Goal: Information Seeking & Learning: Learn about a topic

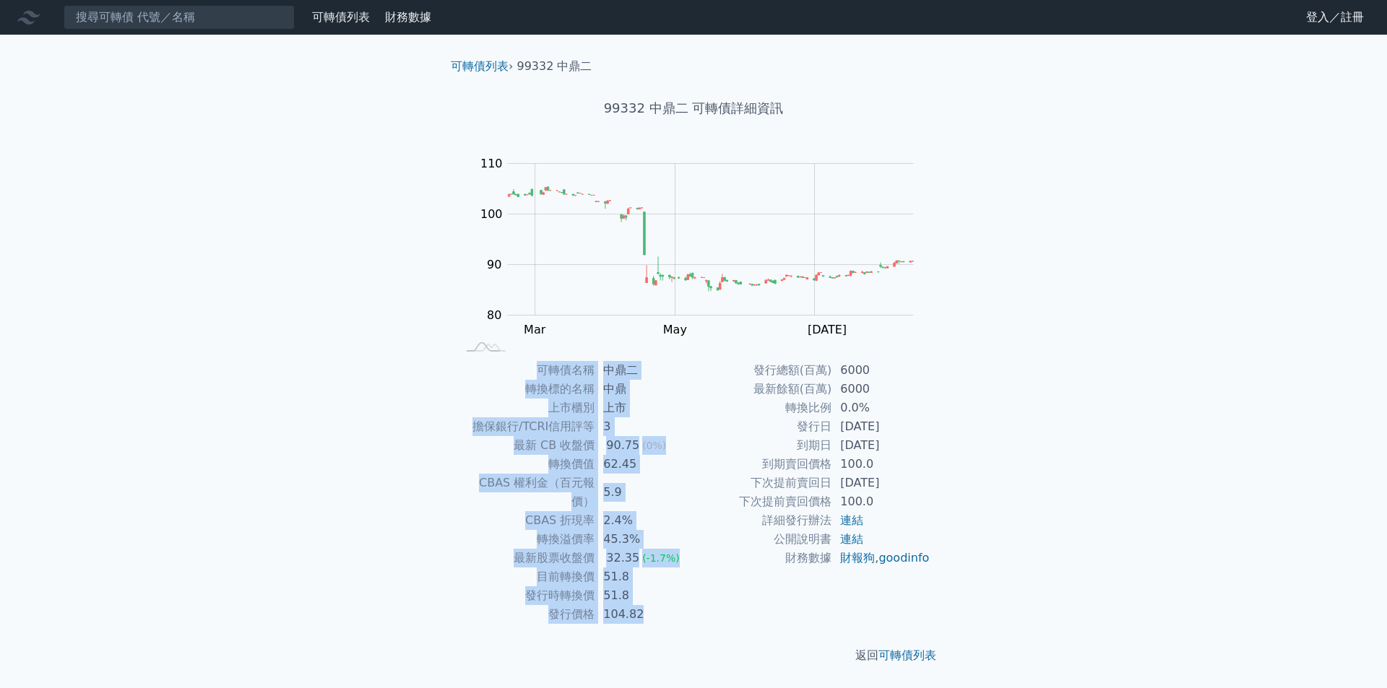
drag, startPoint x: 979, startPoint y: 478, endPoint x: 396, endPoint y: 465, distance: 583.7
click at [419, 469] on div "可轉債列表 財務數據 可轉債列表 財務數據 登入／註冊 登入／註冊 可轉債列表 › 99332 中鼎二 99332 中鼎二 可轉債詳細資訊 Zoom Out …" at bounding box center [693, 344] width 1387 height 688
click at [390, 462] on div "可轉債列表 財務數據 可轉債列表 財務數據 登入／註冊 登入／註冊 可轉債列表 › 99332 中鼎二 99332 中鼎二 可轉債詳細資訊 Zoom Out …" at bounding box center [693, 344] width 1387 height 688
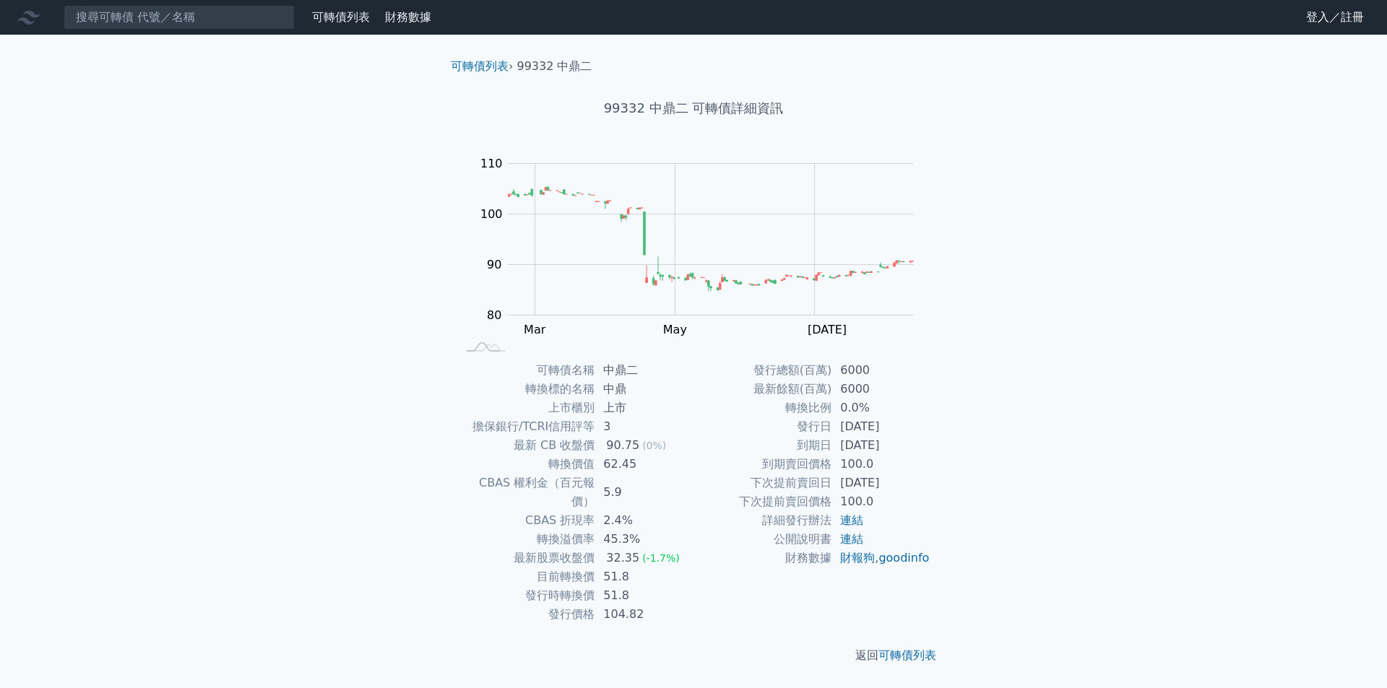
click at [1057, 641] on div "可轉債列表 財務數據 可轉債列表 財務數據 登入／註冊 登入／註冊 可轉債列表 › 99332 中鼎二 99332 中鼎二 可轉債詳細資訊 Zoom Out …" at bounding box center [693, 344] width 1387 height 688
drag, startPoint x: 749, startPoint y: 357, endPoint x: 1039, endPoint y: 560, distance: 354.6
click at [1039, 560] on div "可轉債列表 財務數據 可轉債列表 財務數據 登入／註冊 登入／註冊 可轉債列表 › 99332 中鼎二 99332 中鼎二 可轉債詳細資訊 Zoom Out …" at bounding box center [693, 344] width 1387 height 688
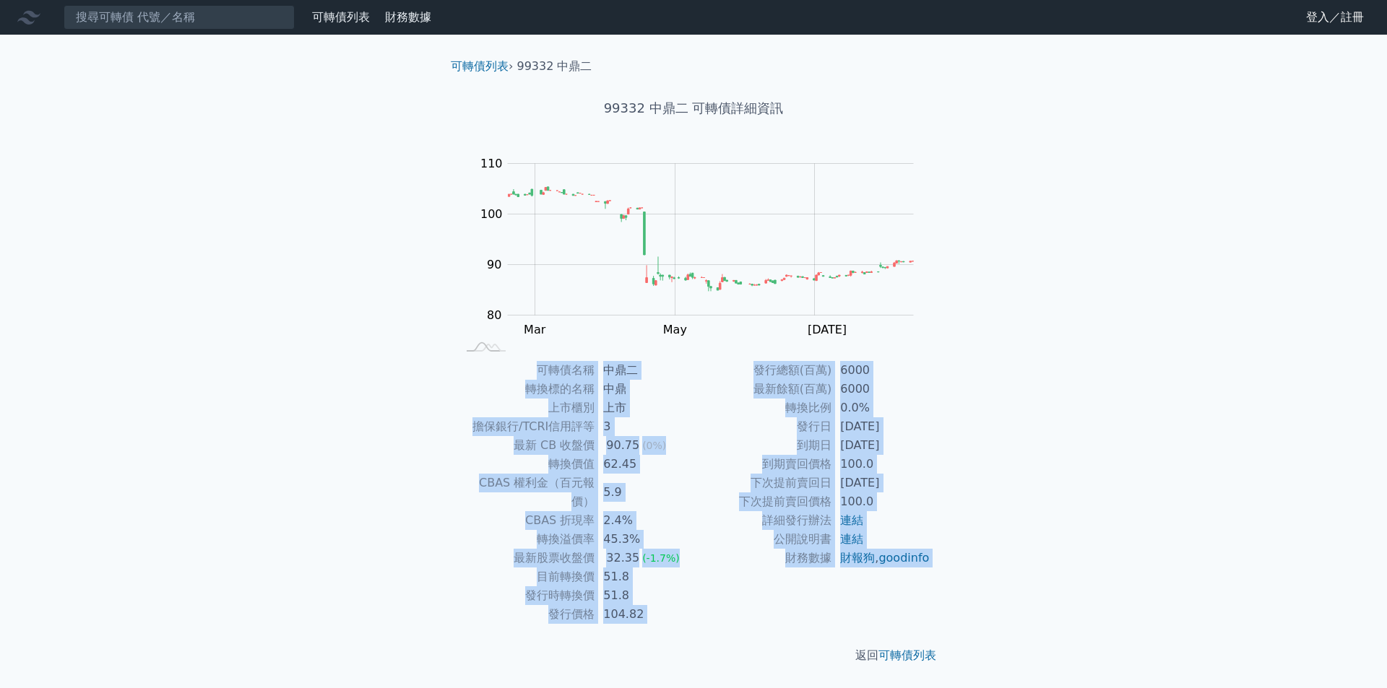
drag, startPoint x: 685, startPoint y: 612, endPoint x: 493, endPoint y: 364, distance: 314.0
click at [493, 364] on div "可轉債列表 › 99332 中鼎二 99332 中鼎二 可轉債詳細資訊 Zoom Out 100 70 75 80 85 90 95 100 120 110 …" at bounding box center [693, 361] width 508 height 653
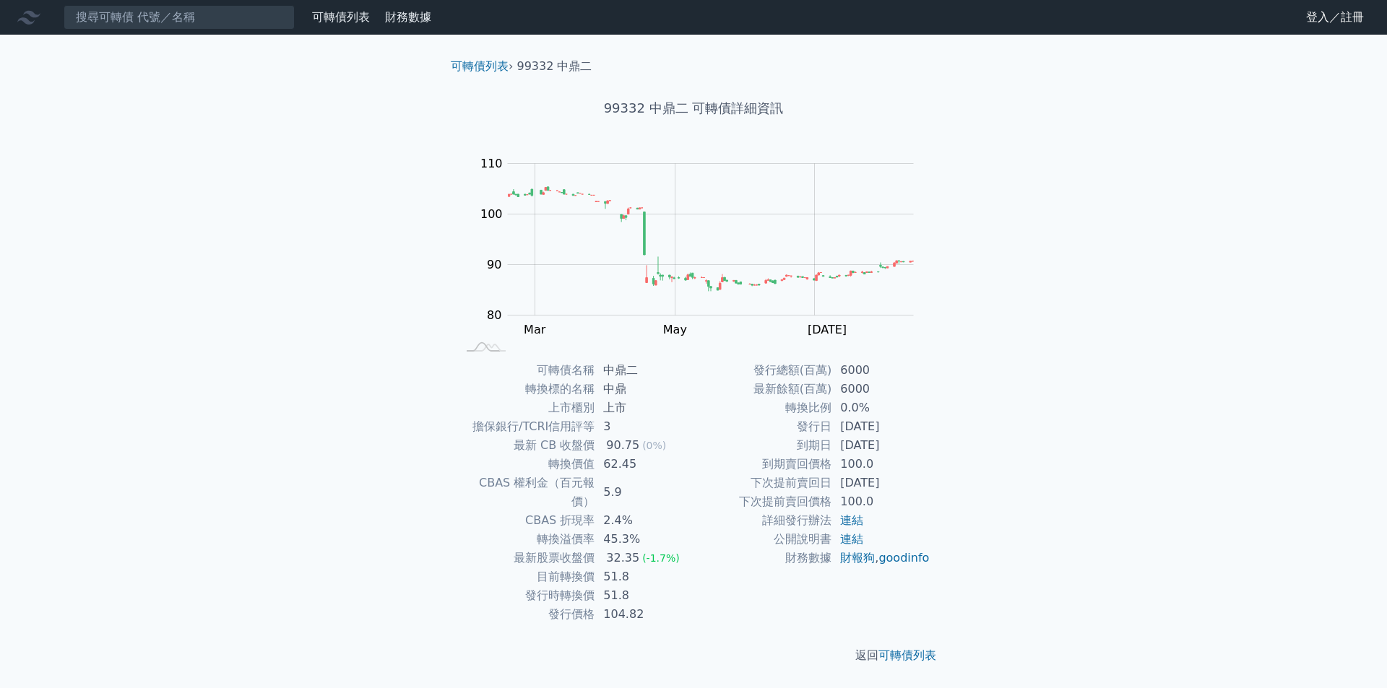
click at [360, 390] on div "可轉債列表 財務數據 可轉債列表 財務數據 登入／註冊 登入／註冊 可轉債列表 › 99332 中鼎二 99332 中鼎二 可轉債詳細資訊 Zoom Out …" at bounding box center [693, 344] width 1387 height 688
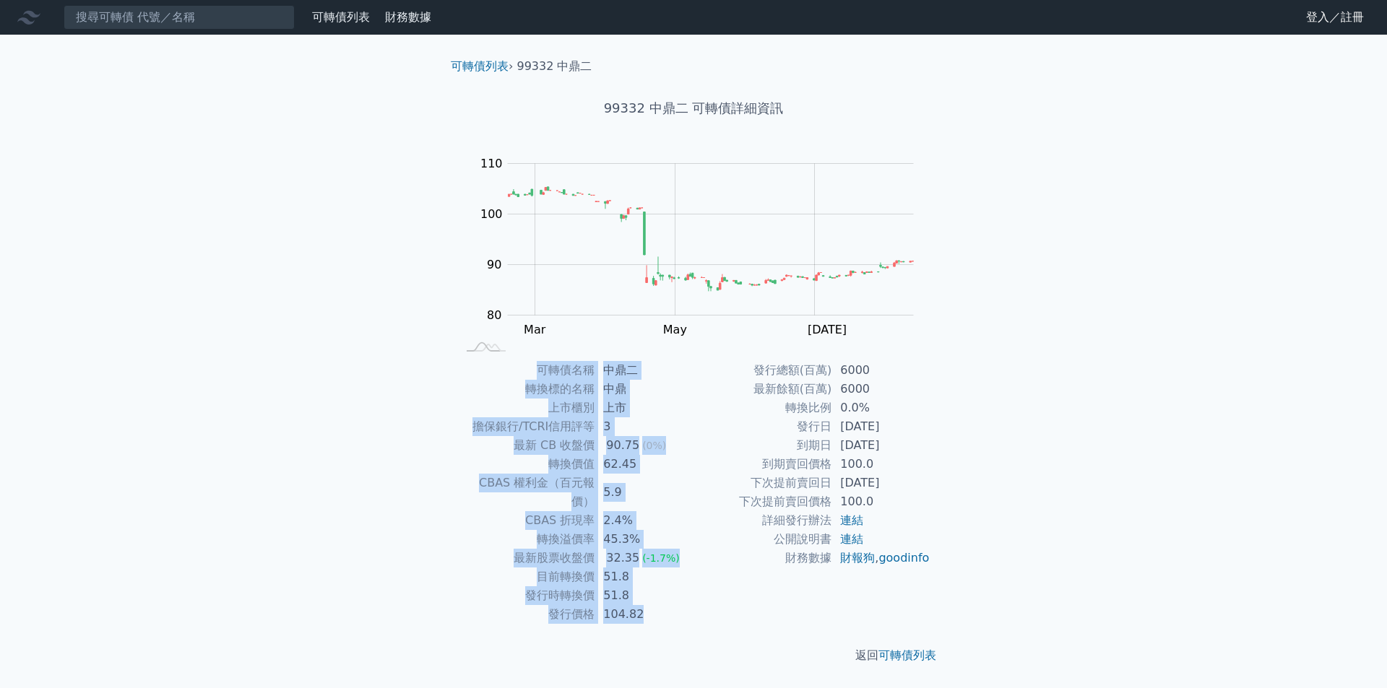
drag, startPoint x: 353, startPoint y: 342, endPoint x: 1080, endPoint y: 597, distance: 769.7
click at [1078, 597] on div "可轉債列表 財務數據 可轉債列表 財務數據 登入／註冊 登入／註冊 可轉債列表 › 99332 中鼎二 99332 中鼎二 可轉債詳細資訊 Zoom Out …" at bounding box center [693, 344] width 1387 height 688
click at [1081, 597] on div "可轉債列表 財務數據 可轉債列表 財務數據 登入／註冊 登入／註冊 可轉債列表 › 99332 中鼎二 99332 中鼎二 可轉債詳細資訊 Zoom Out …" at bounding box center [693, 344] width 1387 height 688
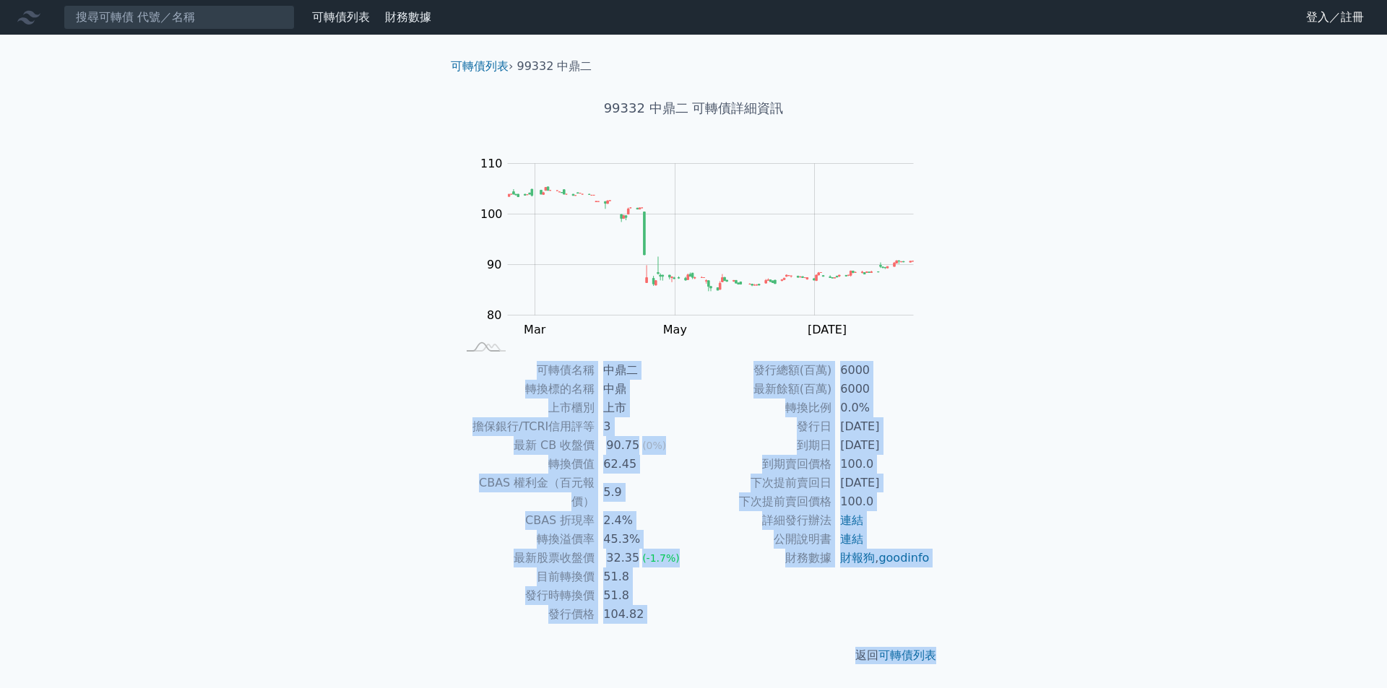
drag, startPoint x: 1029, startPoint y: 630, endPoint x: 383, endPoint y: 289, distance: 730.1
click at [443, 318] on div "可轉債列表 財務數據 可轉債列表 財務數據 登入／註冊 登入／註冊 可轉債列表 › 99332 中鼎二 99332 中鼎二 可轉債詳細資訊 Zoom Out …" at bounding box center [693, 344] width 1387 height 688
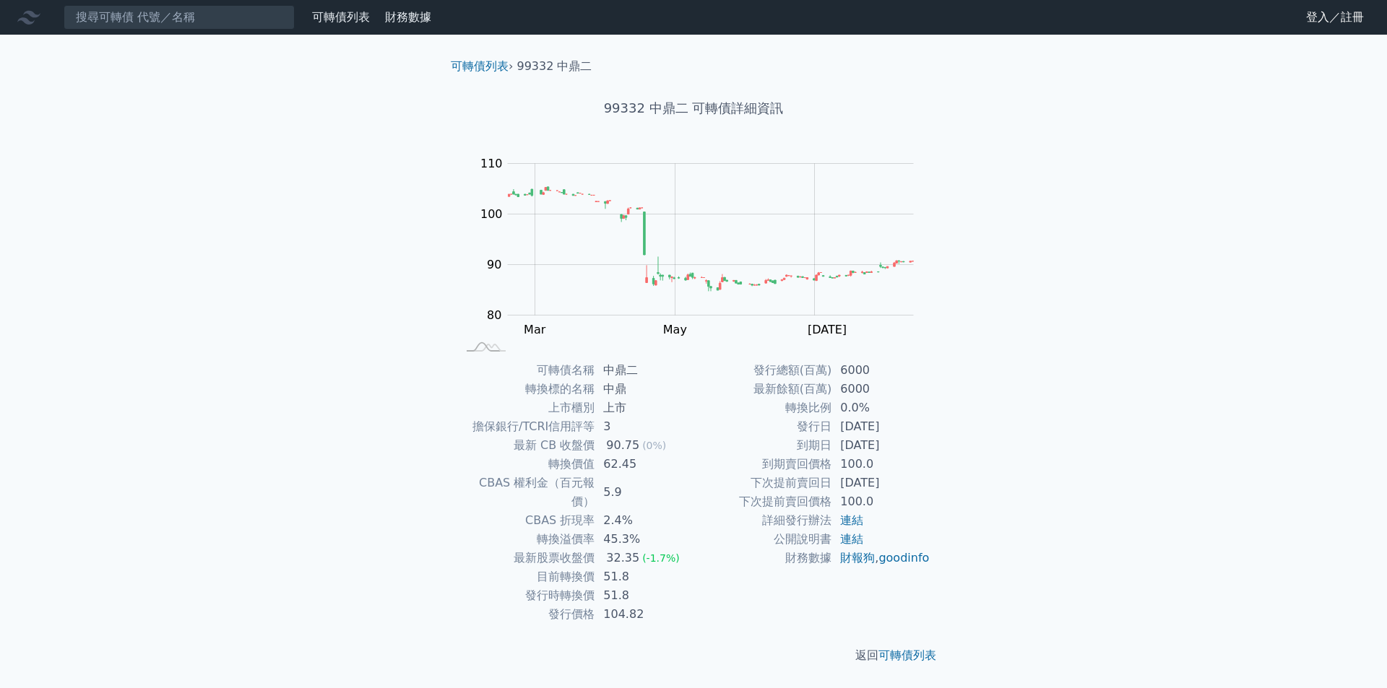
click at [376, 285] on div "可轉債列表 財務數據 可轉債列表 財務數據 登入／註冊 登入／註冊 可轉債列表 › 99332 中鼎二 99332 中鼎二 可轉債詳細資訊 Zoom Out …" at bounding box center [693, 344] width 1387 height 688
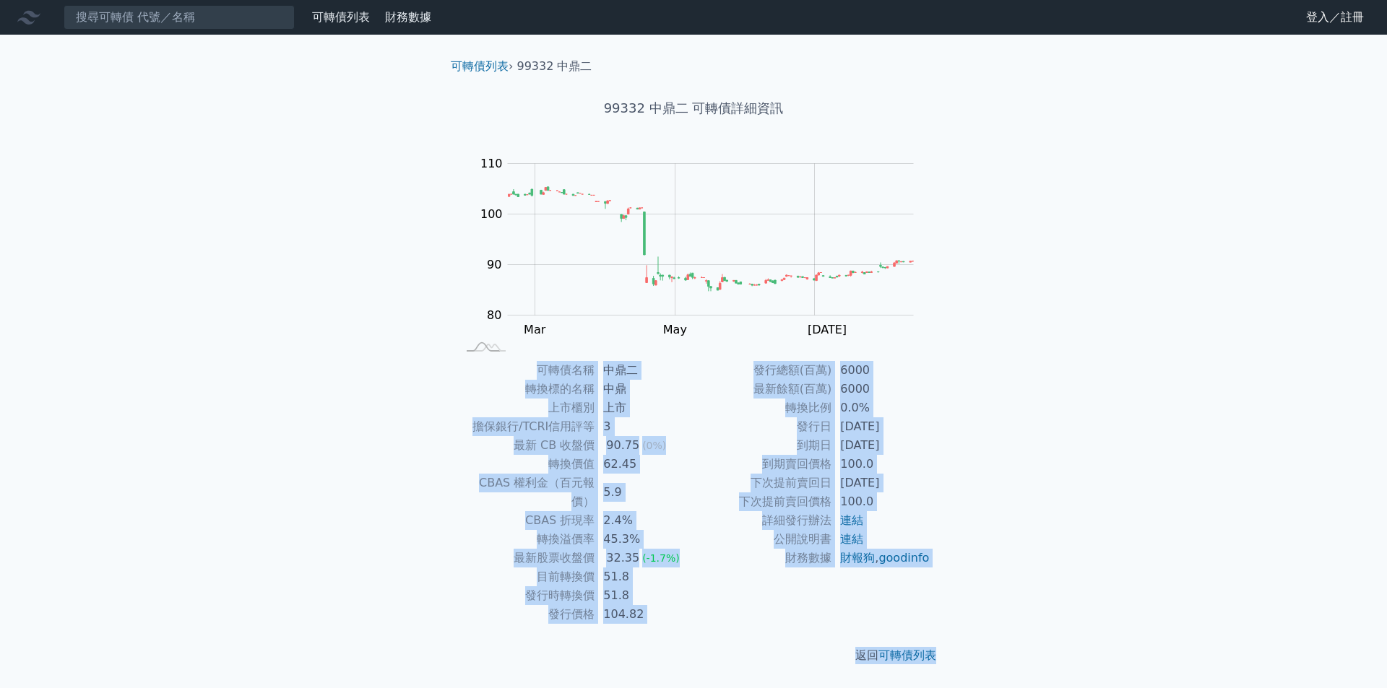
drag, startPoint x: 353, startPoint y: 152, endPoint x: 1077, endPoint y: 617, distance: 860.2
click at [1077, 617] on div "可轉債列表 財務數據 可轉債列表 財務數據 登入／註冊 登入／註冊 可轉債列表 › 99332 中鼎二 99332 中鼎二 可轉債詳細資訊 Zoom Out …" at bounding box center [693, 344] width 1387 height 688
drag, startPoint x: 1083, startPoint y: 618, endPoint x: 411, endPoint y: 335, distance: 728.8
click at [417, 342] on div "可轉債列表 財務數據 可轉債列表 財務數據 登入／註冊 登入／註冊 可轉債列表 › 99332 中鼎二 99332 中鼎二 可轉債詳細資訊 Zoom Out …" at bounding box center [693, 344] width 1387 height 688
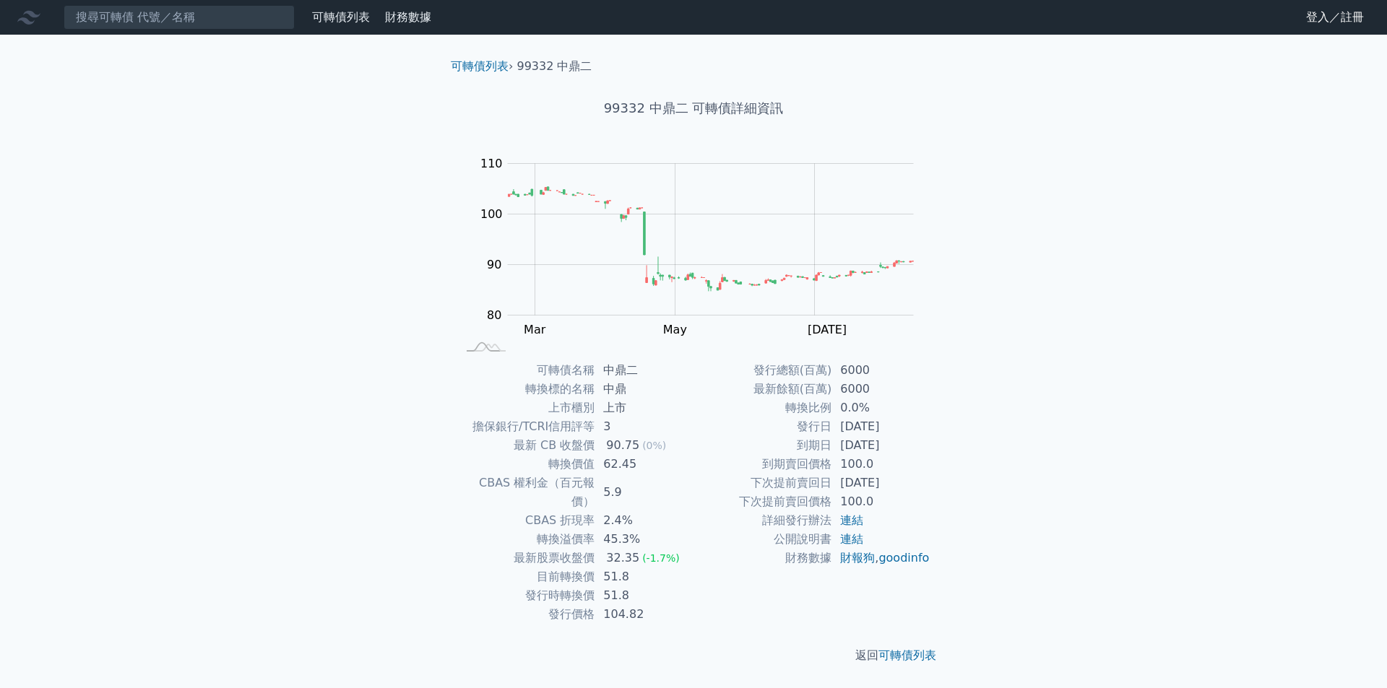
click at [408, 332] on div "可轉債列表 財務數據 可轉債列表 財務數據 登入／註冊 登入／註冊 可轉債列表 › 99332 中鼎二 99332 中鼎二 可轉債詳細資訊 Zoom Out …" at bounding box center [693, 344] width 1387 height 688
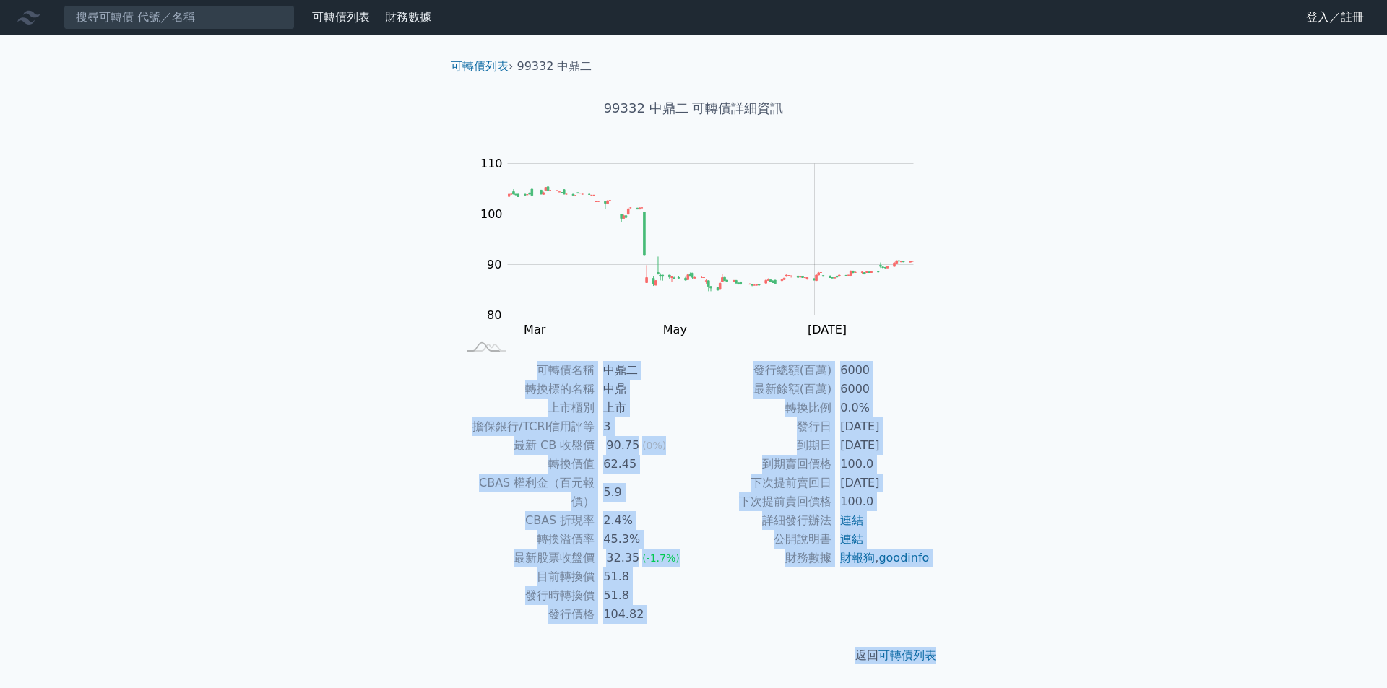
drag, startPoint x: 385, startPoint y: 321, endPoint x: 1088, endPoint y: 617, distance: 763.2
click at [1085, 617] on div "可轉債列表 財務數據 可轉債列表 財務數據 登入／註冊 登入／註冊 可轉債列表 › 99332 中鼎二 99332 中鼎二 可轉債詳細資訊 Zoom Out …" at bounding box center [693, 344] width 1387 height 688
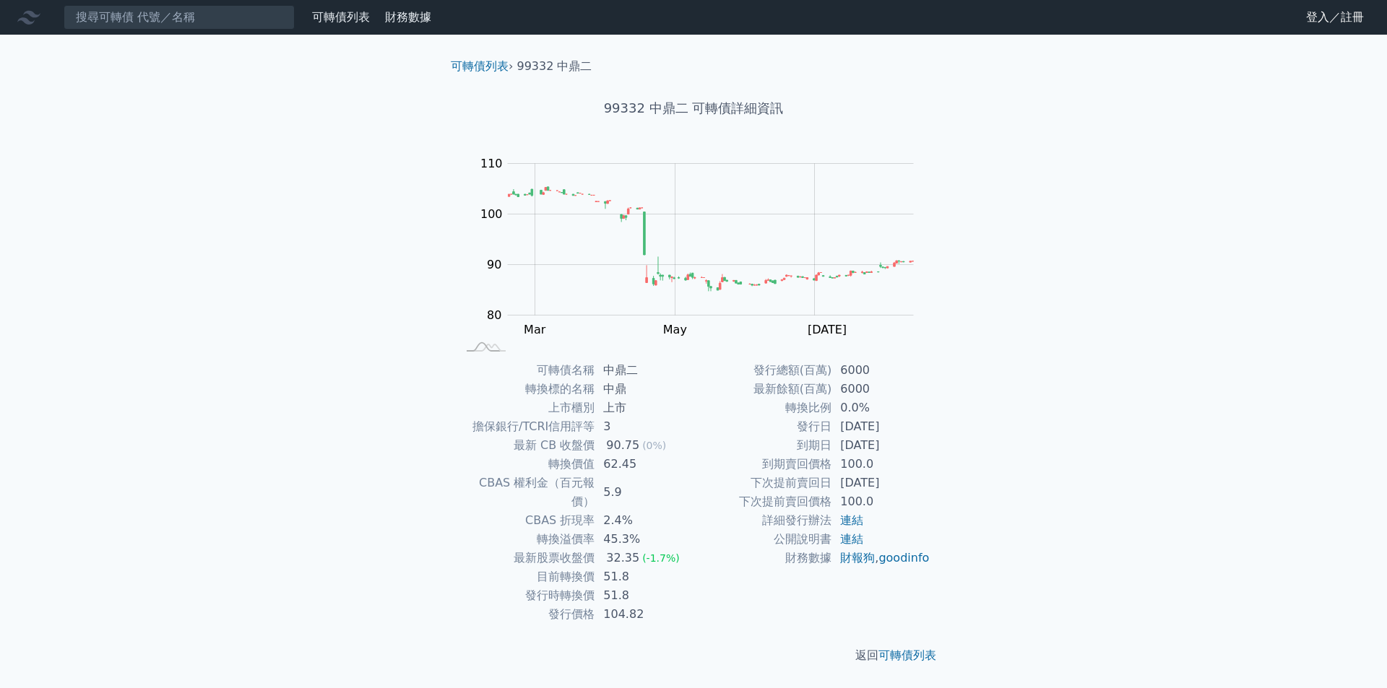
click at [362, 253] on div "可轉債列表 財務數據 可轉債列表 財務數據 登入／註冊 登入／註冊 可轉債列表 › 99332 中鼎二 99332 中鼎二 可轉債詳細資訊 Zoom Out …" at bounding box center [693, 344] width 1387 height 688
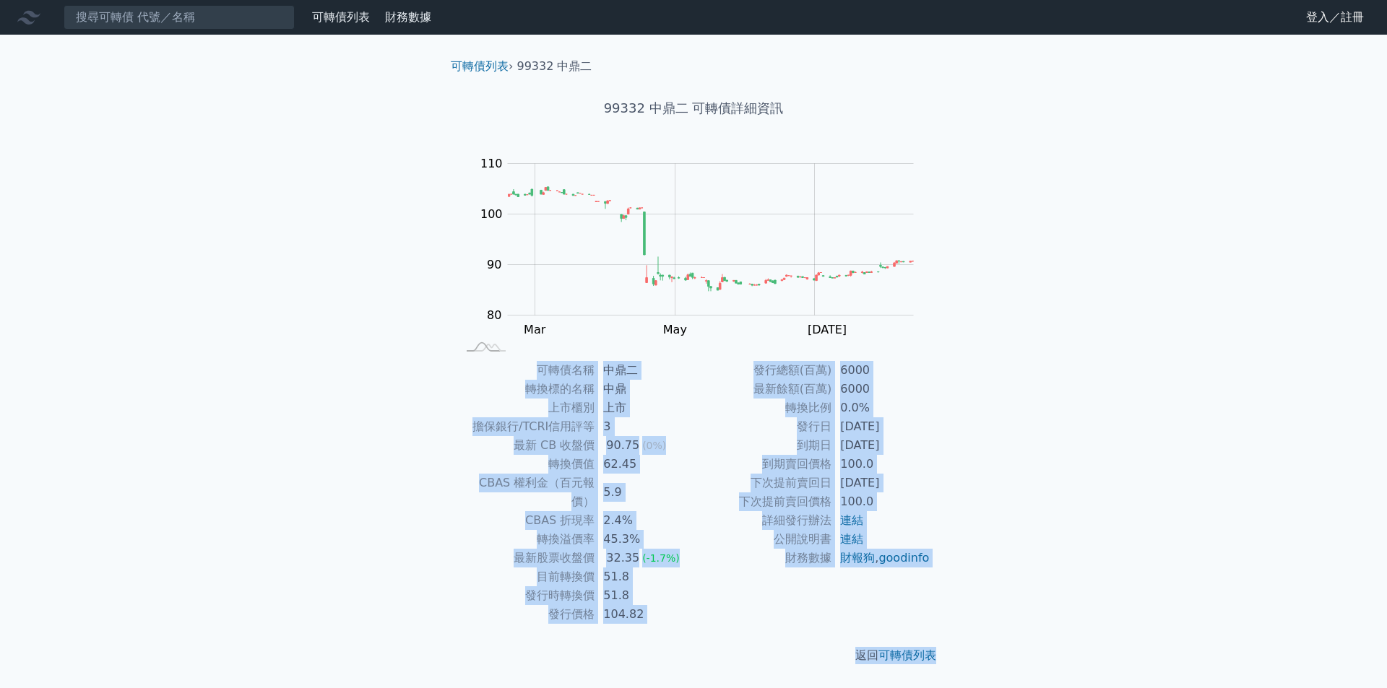
drag, startPoint x: 279, startPoint y: 243, endPoint x: 1031, endPoint y: 620, distance: 840.3
click at [1031, 620] on div "可轉債列表 財務數據 可轉債列表 財務數據 登入／註冊 登入／註冊 可轉債列表 › 99332 中鼎二 99332 中鼎二 可轉債詳細資訊 Zoom Out …" at bounding box center [693, 344] width 1387 height 688
click at [1049, 608] on div "可轉債列表 財務數據 可轉債列表 財務數據 登入／註冊 登入／註冊 可轉債列表 › 99332 中鼎二 99332 中鼎二 可轉債詳細資訊 Zoom Out …" at bounding box center [693, 344] width 1387 height 688
drag, startPoint x: 1007, startPoint y: 628, endPoint x: 307, endPoint y: 246, distance: 798.2
click at [285, 316] on div "可轉債列表 財務數據 可轉債列表 財務數據 登入／註冊 登入／註冊 可轉債列表 › 99332 中鼎二 99332 中鼎二 可轉債詳細資訊 Zoom Out …" at bounding box center [693, 344] width 1387 height 688
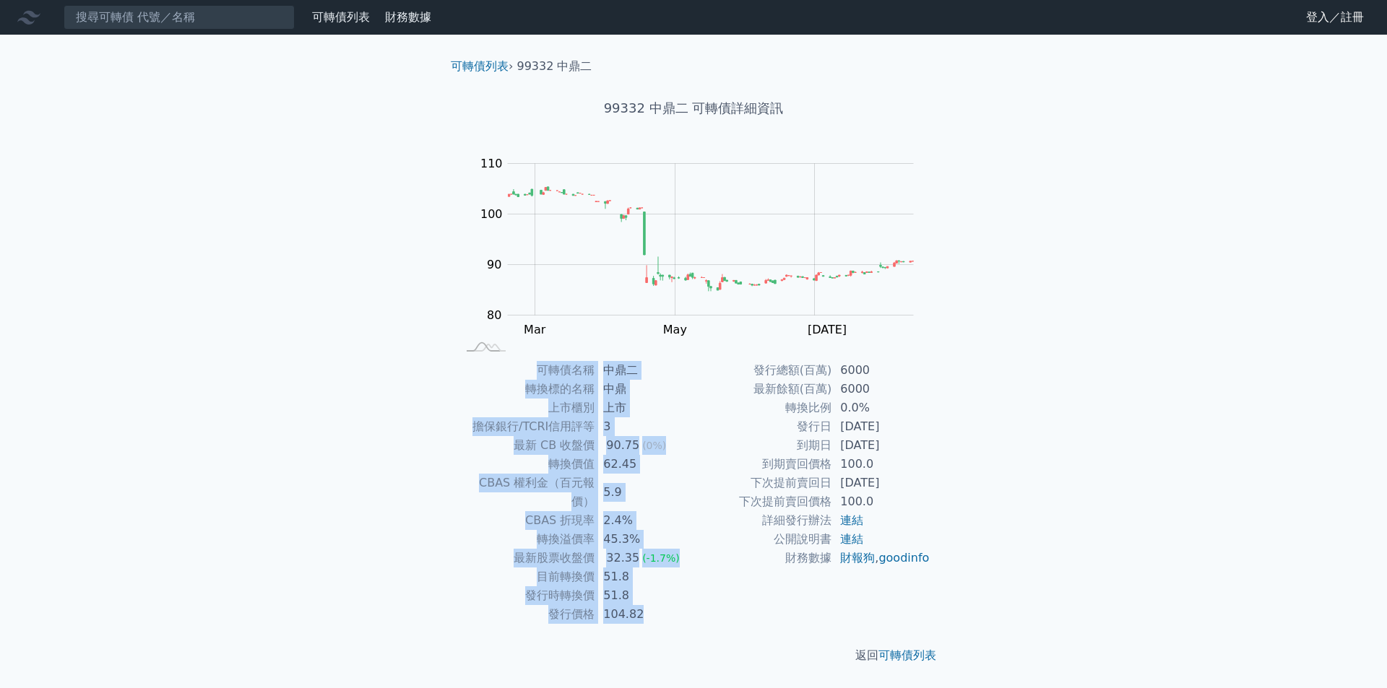
drag, startPoint x: 344, startPoint y: 218, endPoint x: 1168, endPoint y: 571, distance: 895.5
click at [1168, 571] on div "可轉債列表 財務數據 可轉債列表 財務數據 登入／註冊 登入／註冊 可轉債列表 › 99332 中鼎二 99332 中鼎二 可轉債詳細資訊 Zoom Out …" at bounding box center [693, 344] width 1387 height 688
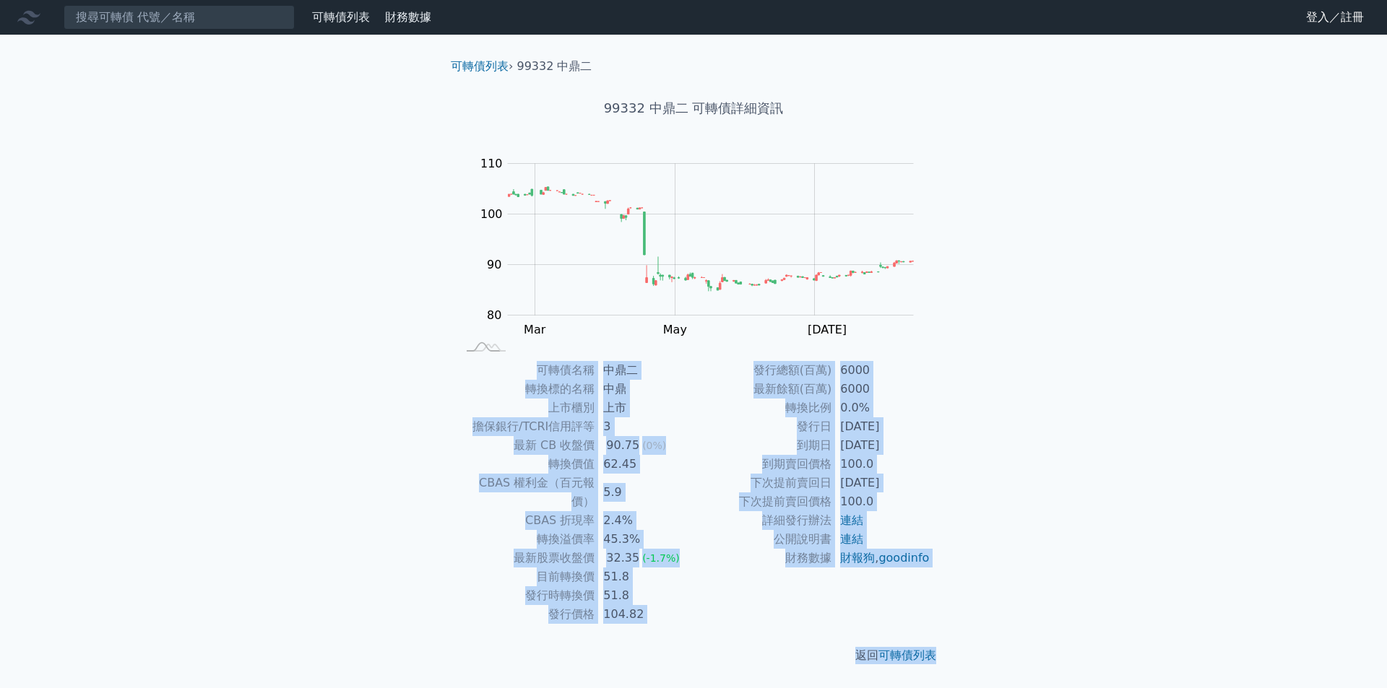
drag, startPoint x: 1100, startPoint y: 615, endPoint x: 333, endPoint y: 267, distance: 842.2
click at [346, 293] on div "可轉債列表 財務數據 可轉債列表 財務數據 登入／註冊 登入／註冊 可轉債列表 › 99332 中鼎二 99332 中鼎二 可轉債詳細資訊 Zoom Out …" at bounding box center [693, 344] width 1387 height 688
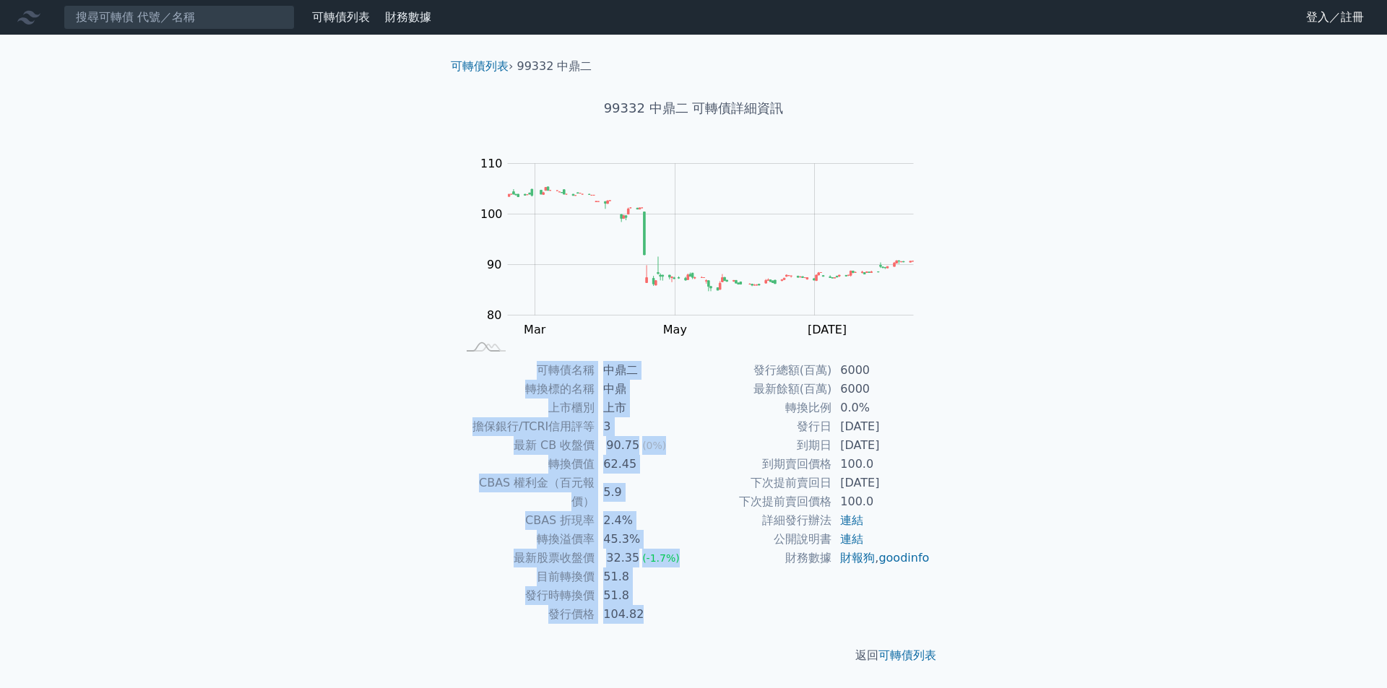
drag, startPoint x: 331, startPoint y: 222, endPoint x: 1109, endPoint y: 576, distance: 853.8
click at [1109, 576] on div "可轉債列表 財務數據 可轉債列表 財務數據 登入／註冊 登入／註冊 可轉債列表 › 99332 中鼎二 99332 中鼎二 可轉債詳細資訊 Zoom Out …" at bounding box center [693, 344] width 1387 height 688
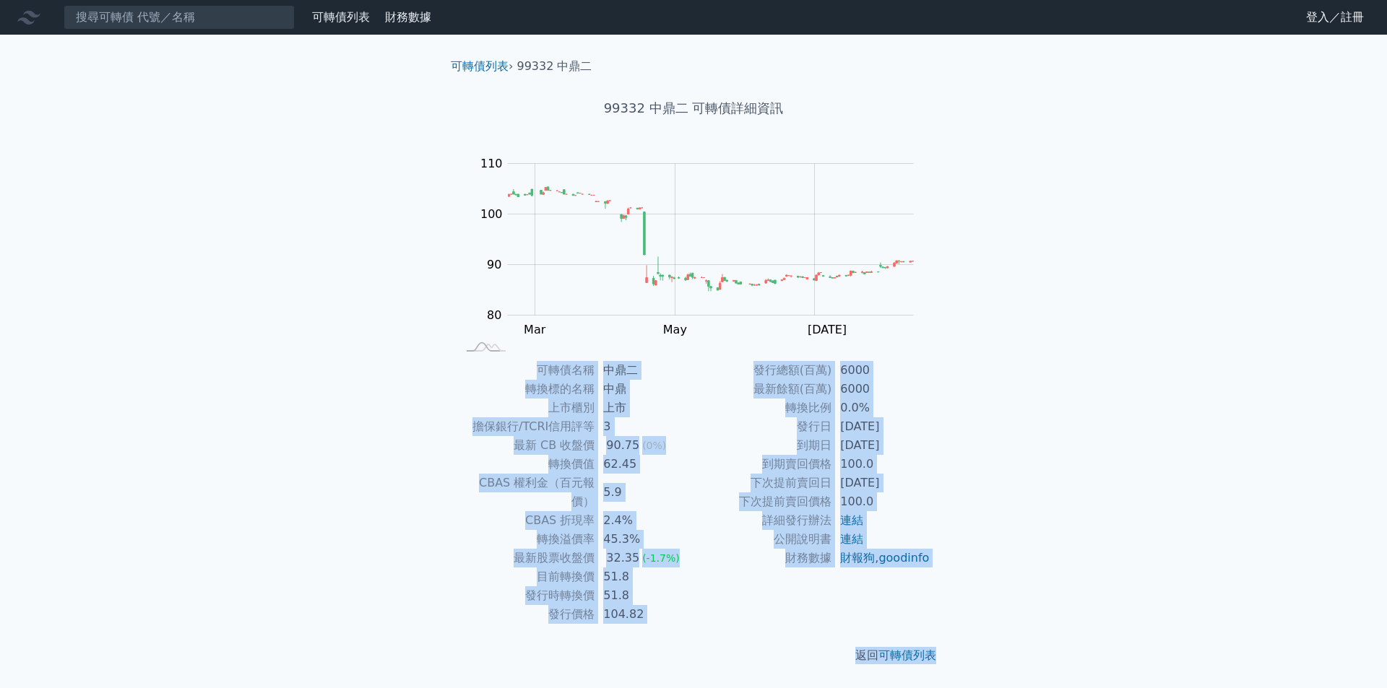
drag, startPoint x: 979, startPoint y: 618, endPoint x: 320, endPoint y: 316, distance: 724.5
click at [323, 321] on div "可轉債列表 財務數據 可轉債列表 財務數據 登入／註冊 登入／註冊 可轉債列表 › 99332 中鼎二 99332 中鼎二 可轉債詳細資訊 Zoom Out …" at bounding box center [693, 344] width 1387 height 688
drag, startPoint x: 329, startPoint y: 234, endPoint x: 1137, endPoint y: 627, distance: 899.2
click at [1137, 627] on div "可轉債列表 財務數據 可轉債列表 財務數據 登入／註冊 登入／註冊 可轉債列表 › 99332 中鼎二 99332 中鼎二 可轉債詳細資訊 Zoom Out …" at bounding box center [693, 344] width 1387 height 688
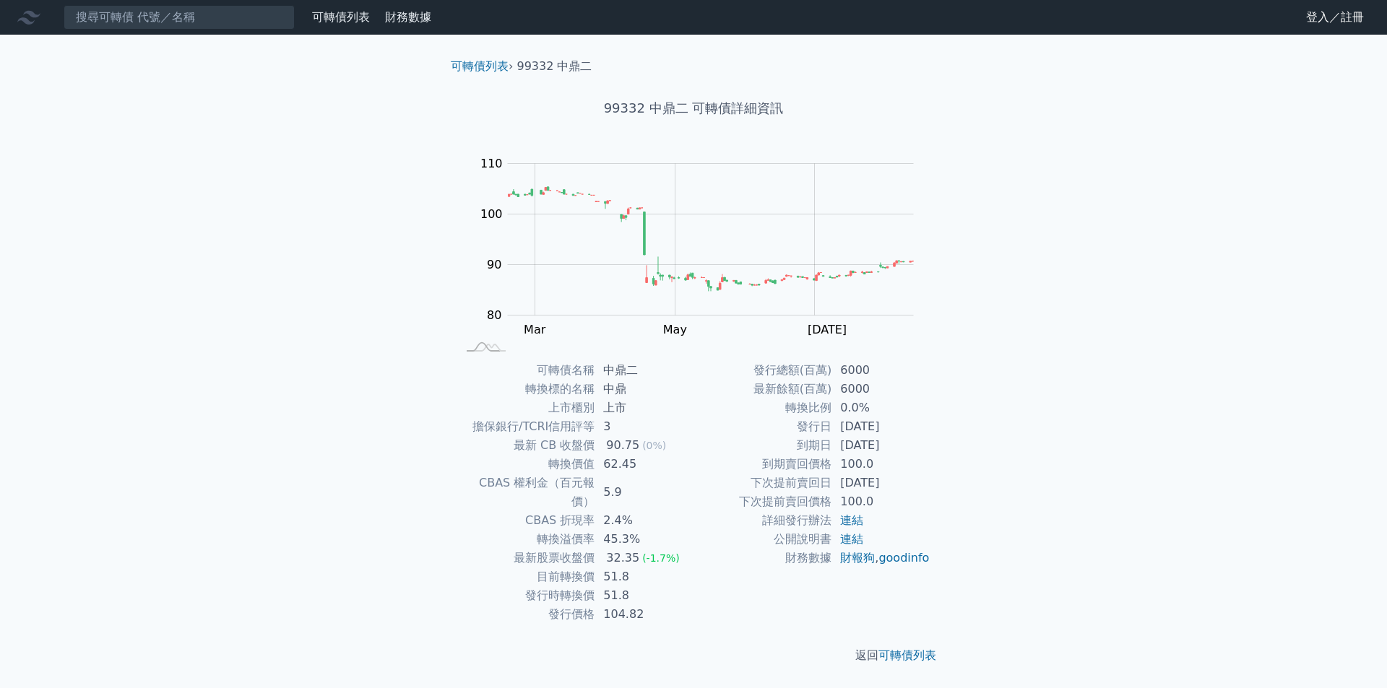
click at [1137, 627] on div "可轉債列表 財務數據 可轉債列表 財務數據 登入／註冊 登入／註冊 可轉債列表 › 99332 中鼎二 99332 中鼎二 可轉債詳細資訊 Zoom Out …" at bounding box center [693, 344] width 1387 height 688
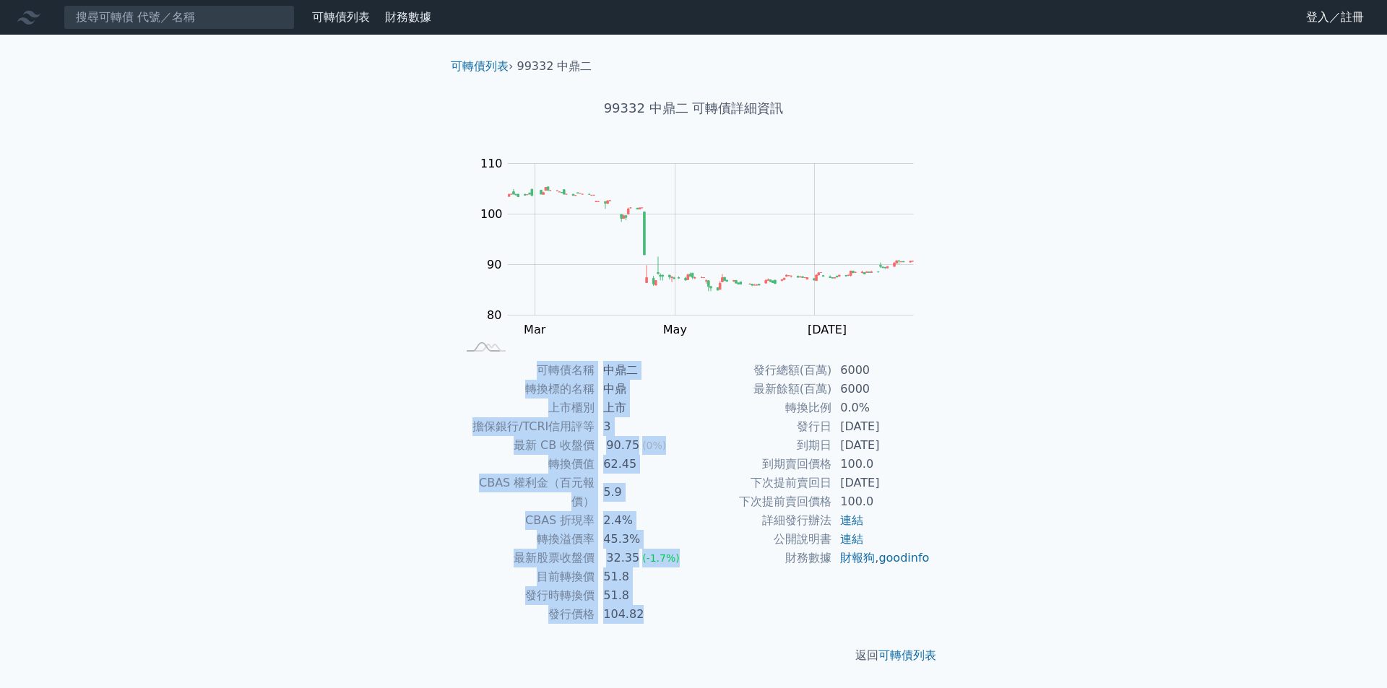
drag, startPoint x: 326, startPoint y: 266, endPoint x: 1062, endPoint y: 597, distance: 807.5
click at [1061, 601] on div "可轉債列表 財務數據 可轉債列表 財務數據 登入／註冊 登入／註冊 可轉債列表 › 99332 中鼎二 99332 中鼎二 可轉債詳細資訊 Zoom Out …" at bounding box center [693, 344] width 1387 height 688
click at [1065, 592] on div "可轉債列表 財務數據 可轉債列表 財務數據 登入／註冊 登入／註冊 可轉債列表 › 99332 中鼎二 99332 中鼎二 可轉債詳細資訊 Zoom Out …" at bounding box center [693, 344] width 1387 height 688
drag, startPoint x: 795, startPoint y: 595, endPoint x: 271, endPoint y: 274, distance: 614.6
click at [278, 289] on div "可轉債列表 財務數據 可轉債列表 財務數據 登入／註冊 登入／註冊 可轉債列表 › 99332 中鼎二 99332 中鼎二 可轉債詳細資訊 Zoom Out …" at bounding box center [693, 344] width 1387 height 688
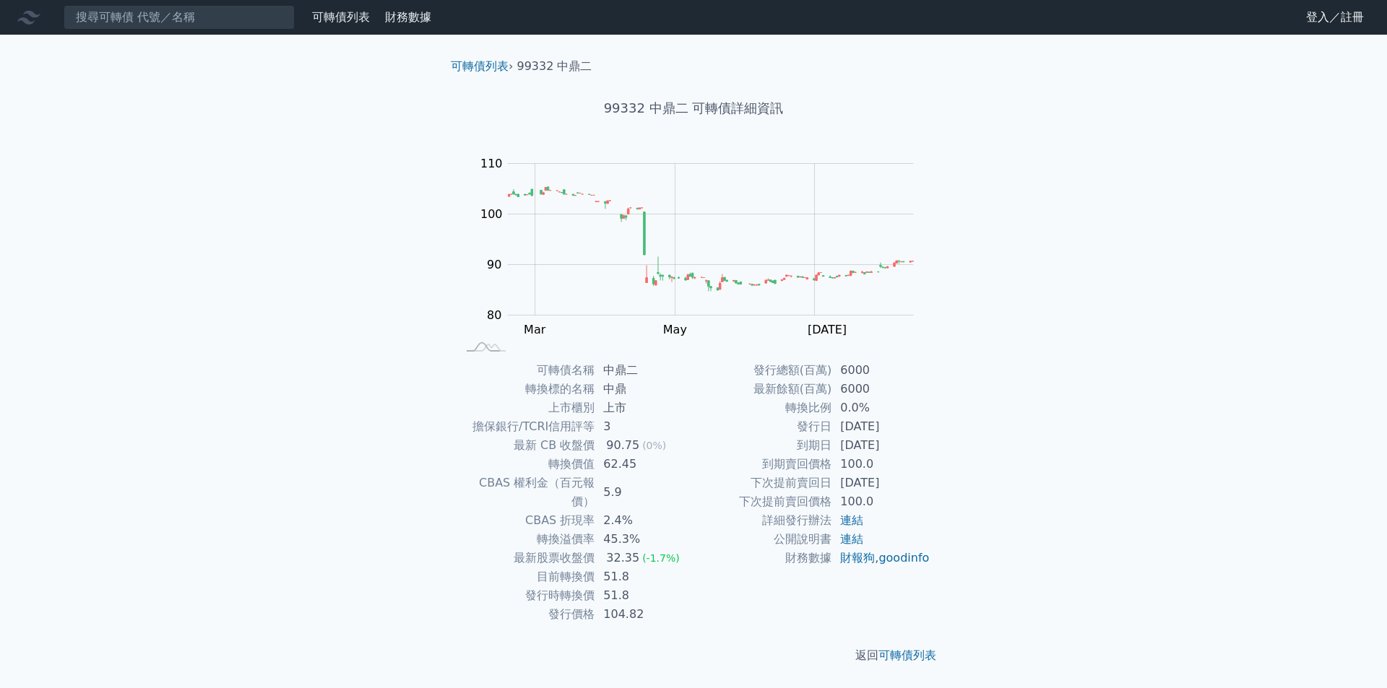
click at [710, 624] on div "返回 可轉債列表" at bounding box center [693, 656] width 508 height 64
